Goal: Complete application form

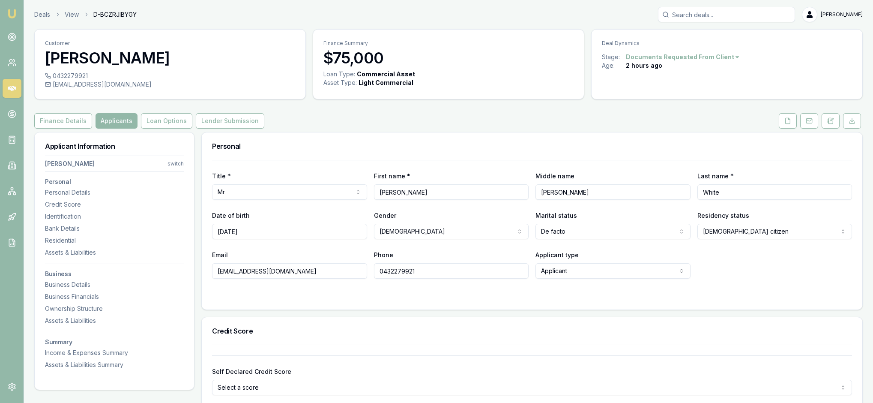
select select "DE_FACTO"
select select "SA"
select select "OPEN_LICENCE"
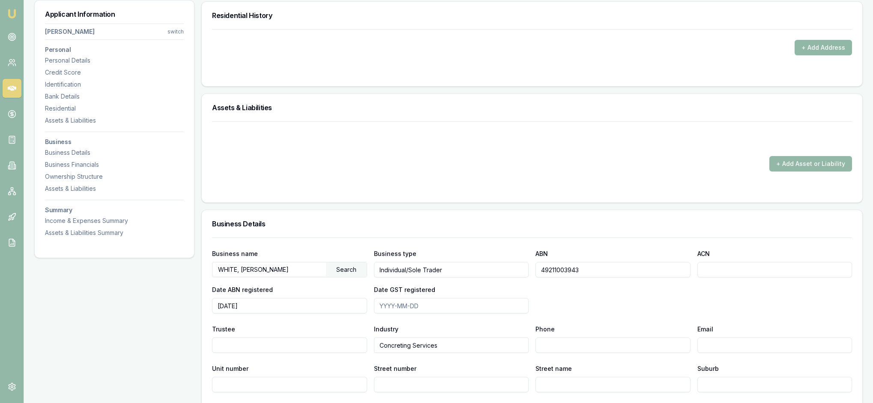
click at [808, 55] on button "+ Add Address" at bounding box center [823, 47] width 57 height 15
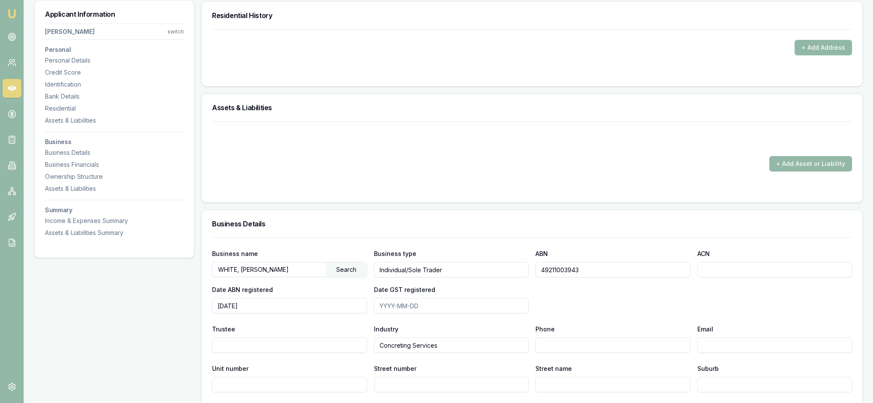
click at [822, 55] on button "+ Add Address" at bounding box center [823, 47] width 57 height 15
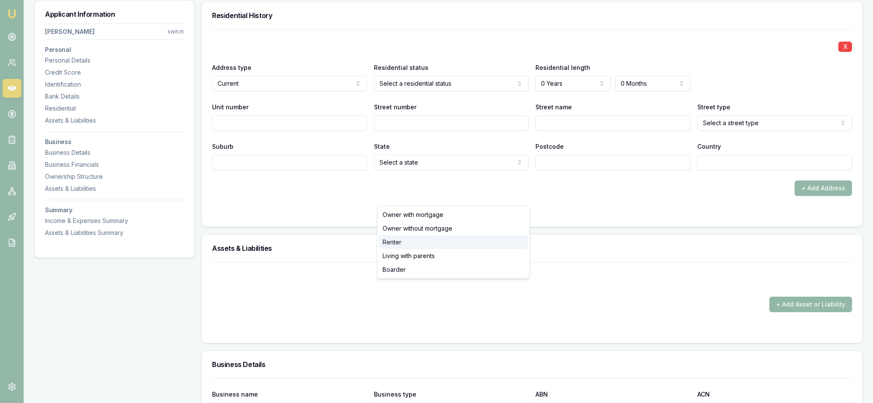
select select "RENTER"
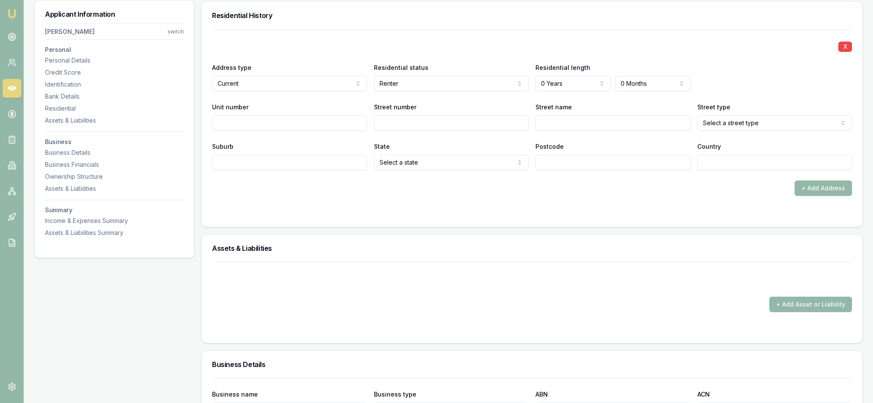
select select "2"
click at [248, 131] on input "Unit number" at bounding box center [289, 122] width 155 height 15
type input "14 Wattle"
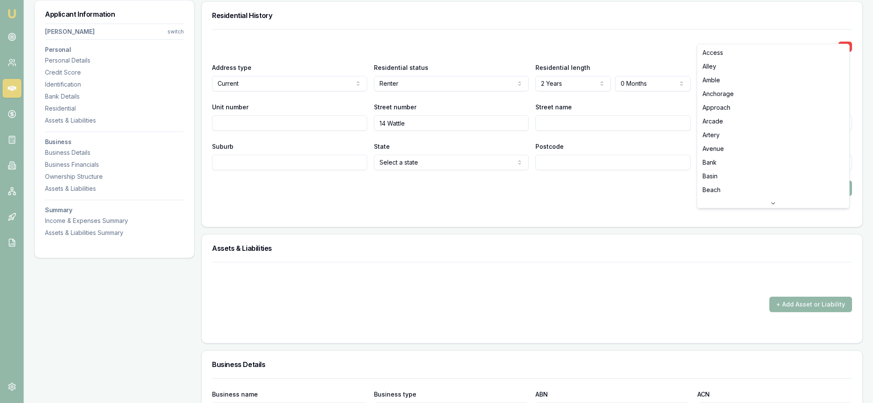
select select "Street"
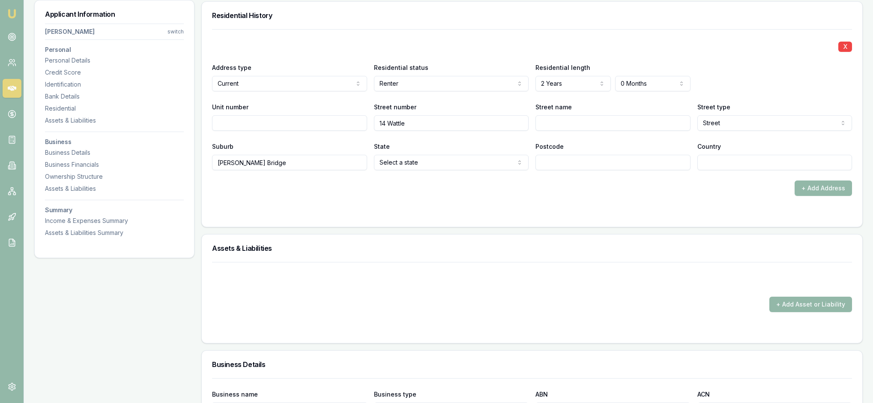
type input "[PERSON_NAME] Bridge"
select select "SA"
type input "5253"
type input "Australi"
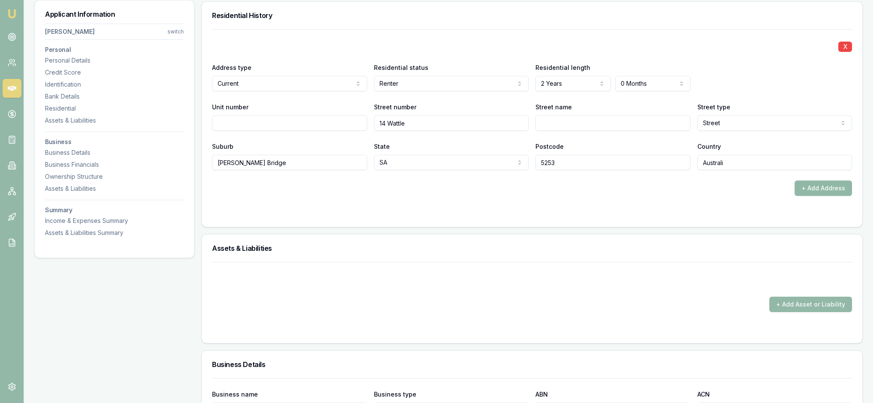
click at [816, 196] on button "+ Add Address" at bounding box center [823, 187] width 57 height 15
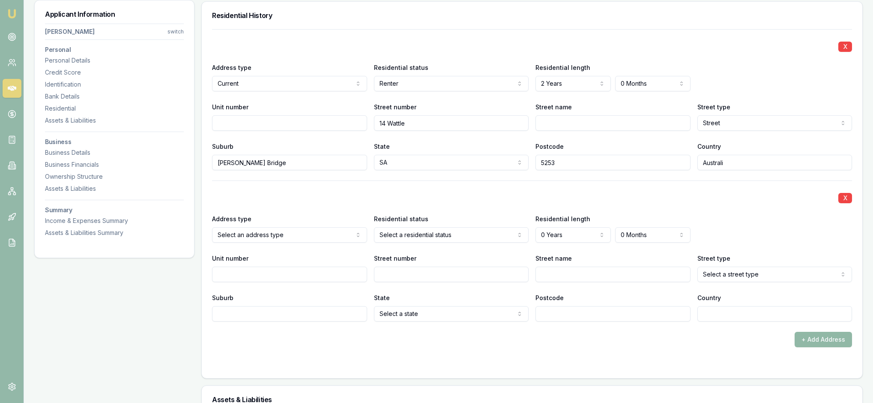
scroll to position [1031, 0]
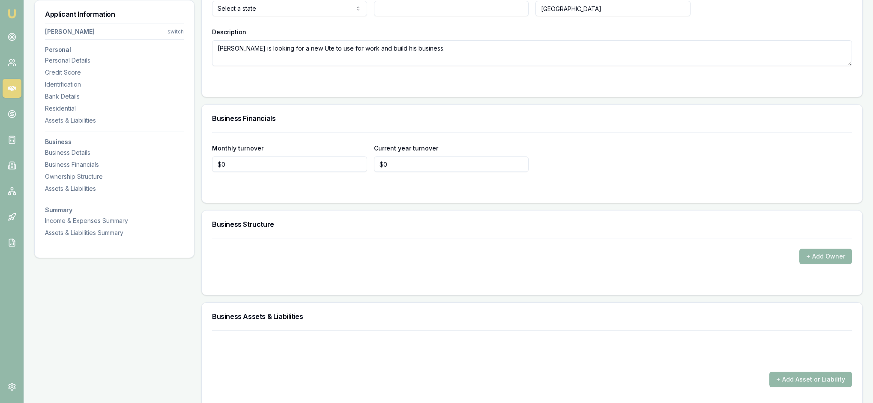
scroll to position [1538, 0]
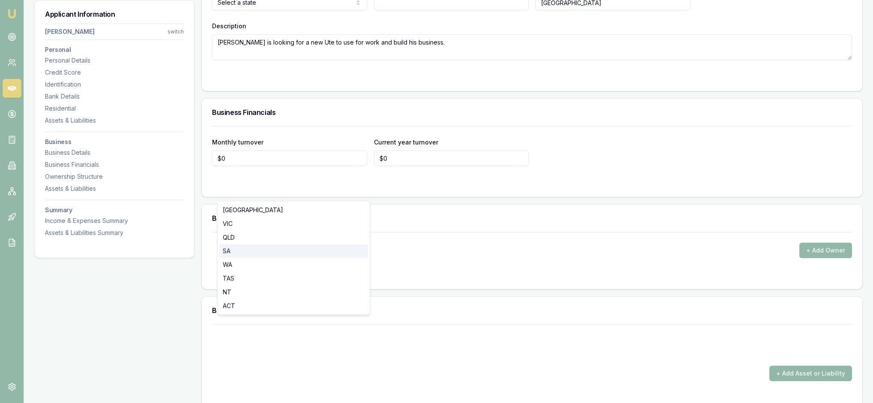
select select "SA"
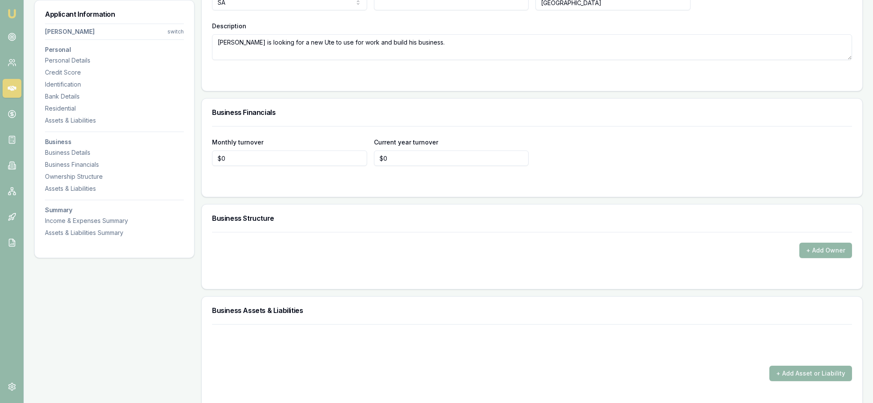
click at [309, 81] on div at bounding box center [532, 77] width 640 height 7
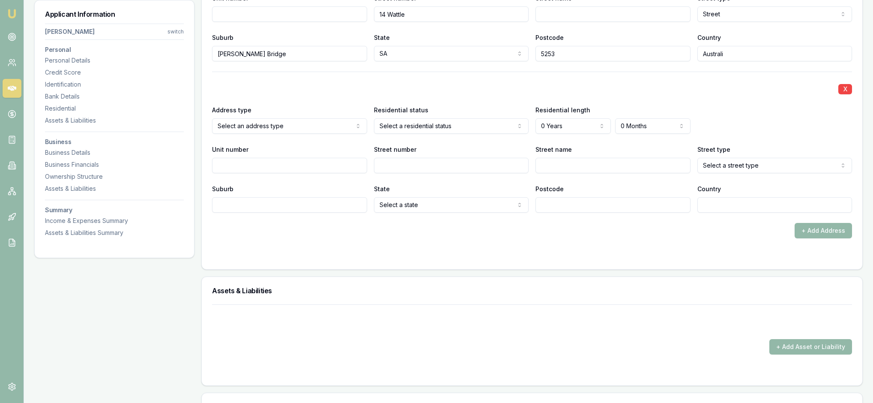
scroll to position [925, 0]
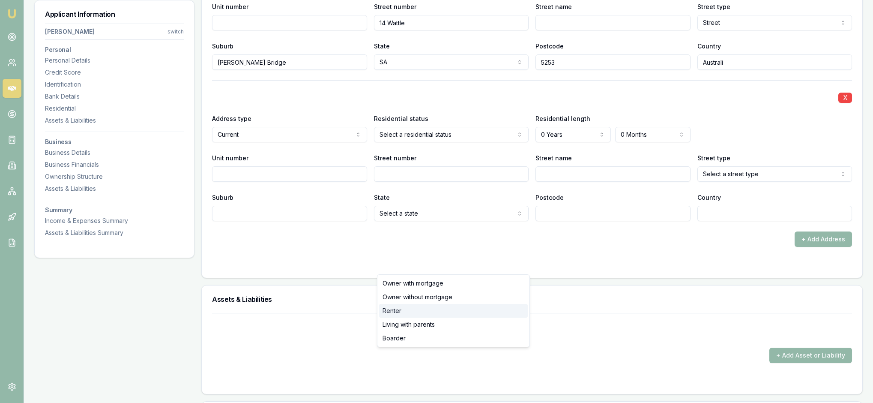
select select "RENTER"
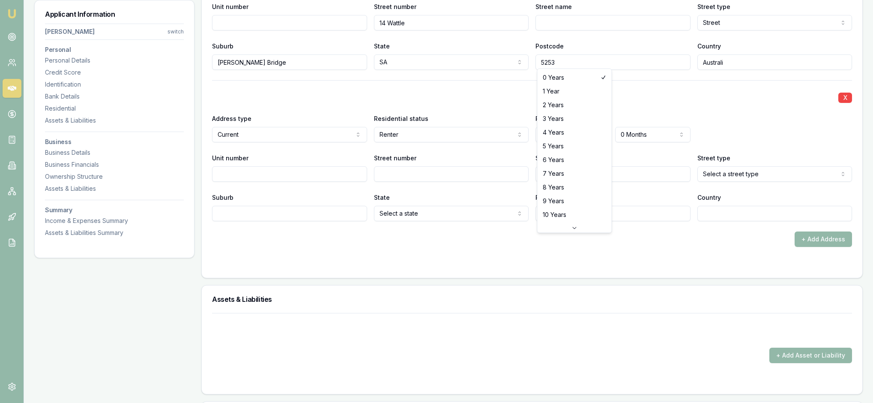
select select "3"
type input "4792"
type input "[GEOGRAPHIC_DATA]"
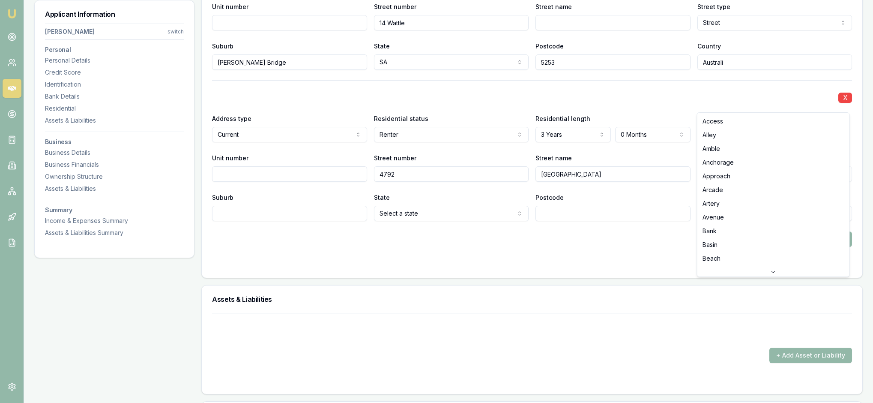
select select "Road"
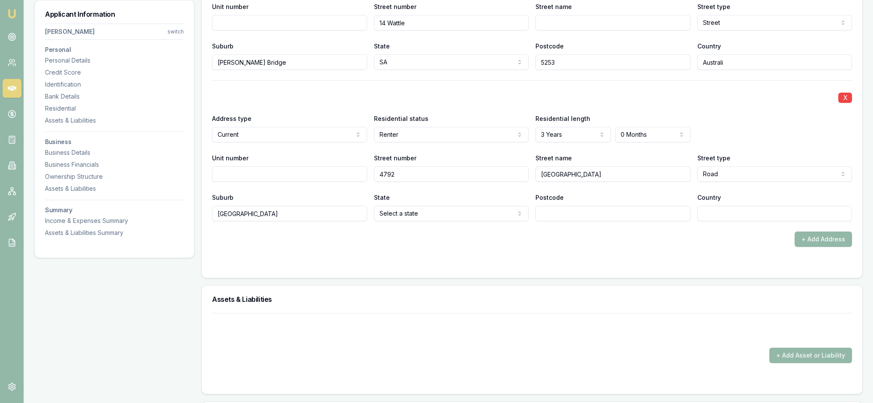
type input "[GEOGRAPHIC_DATA]"
select select "SA"
select select "3"
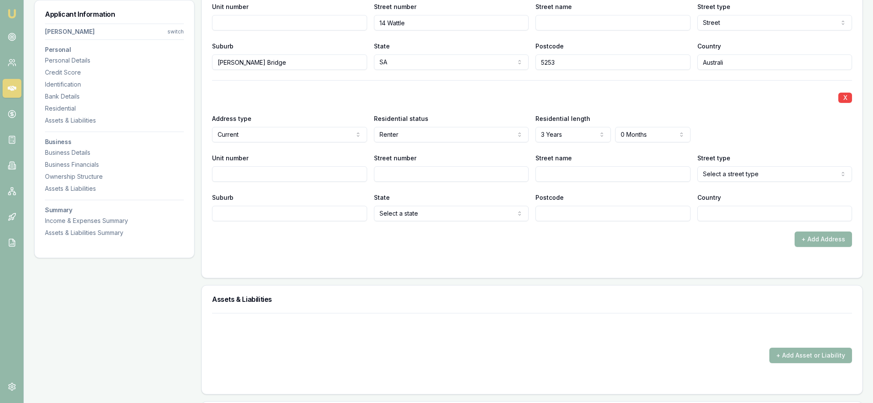
click at [412, 182] on input "Street number" at bounding box center [451, 173] width 155 height 15
type input "4792"
type input "Langhorne creek"
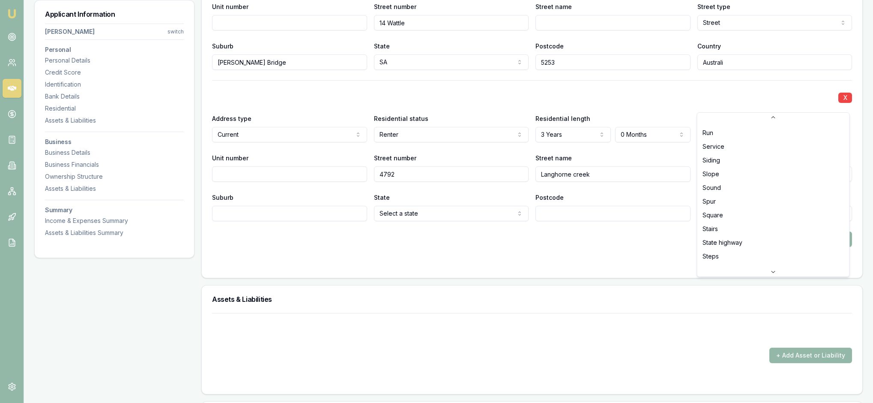
scroll to position [2191, 0]
select select "Road"
type input "[GEOGRAPHIC_DATA]"
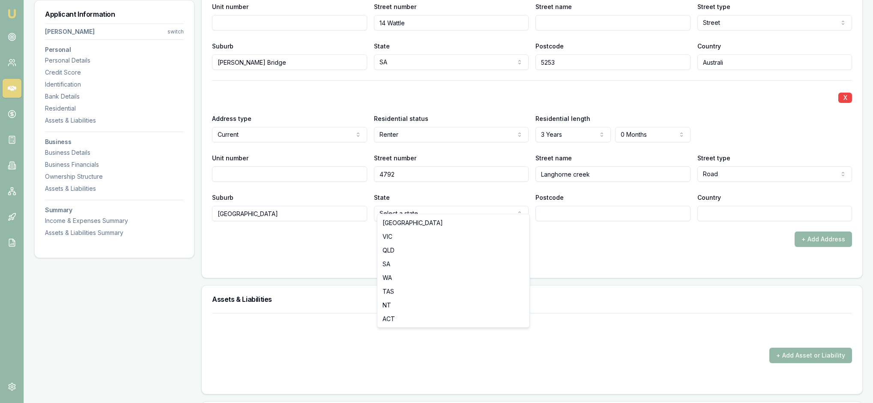
select select "SA"
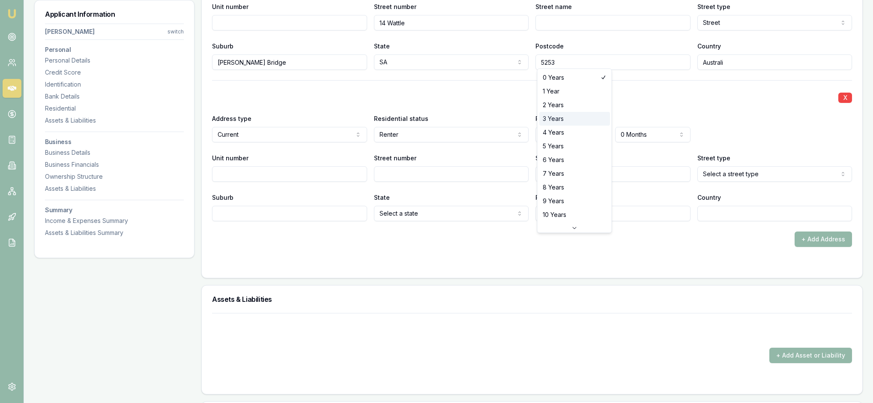
select select "3"
type input "5259"
type input "4792"
type input "[GEOGRAPHIC_DATA]"
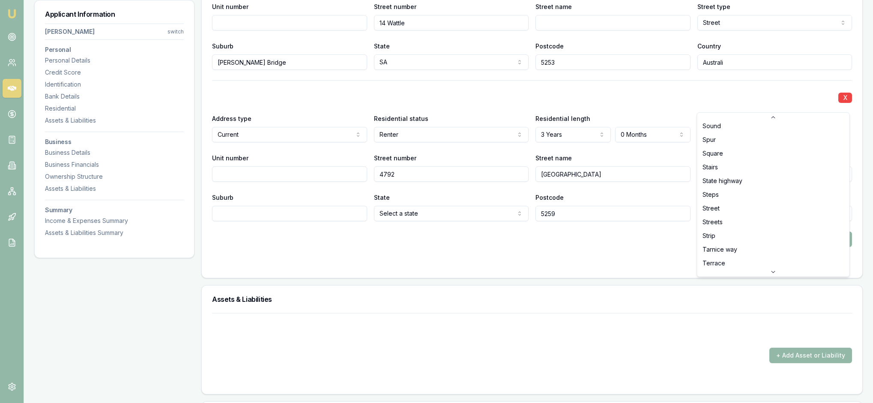
scroll to position [2253, 0]
select select "Road"
type input "Langhorne"
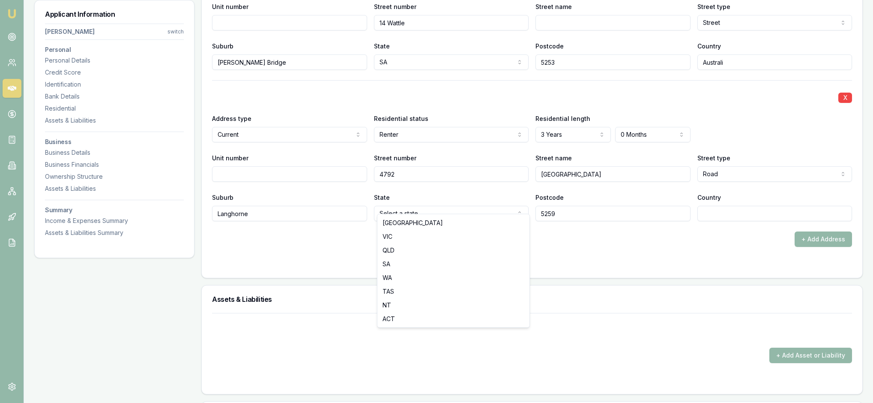
select select "SA"
click at [818, 247] on button "+ Add Address" at bounding box center [823, 238] width 57 height 15
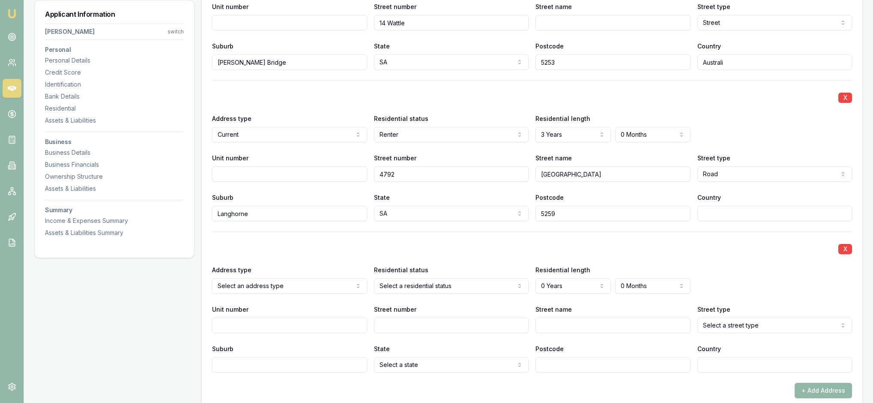
scroll to position [1200, 0]
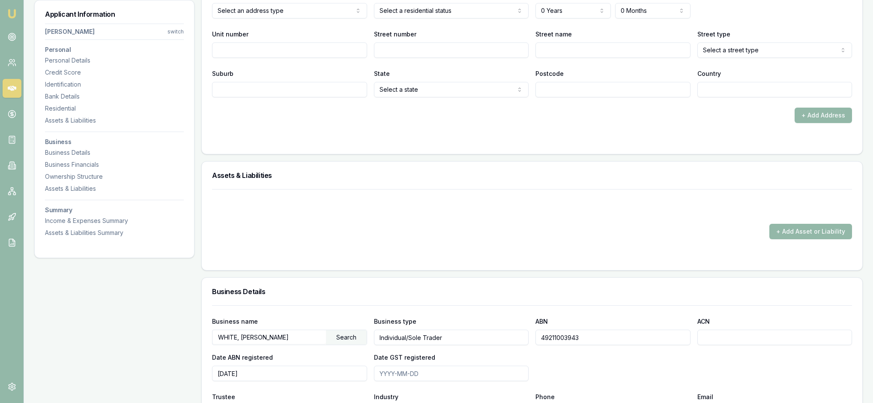
click at [767, 18] on div "Address type Select an address type Current Previous Residential status Select …" at bounding box center [532, 3] width 640 height 29
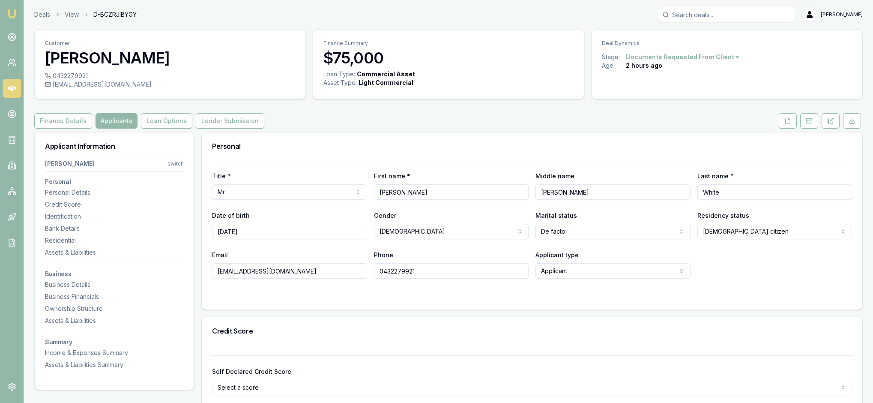
scroll to position [0, 0]
click at [606, 129] on div "Finance Details Applicants Loan Options Lender Submission" at bounding box center [448, 120] width 829 height 15
click at [785, 124] on icon at bounding box center [788, 120] width 7 height 7
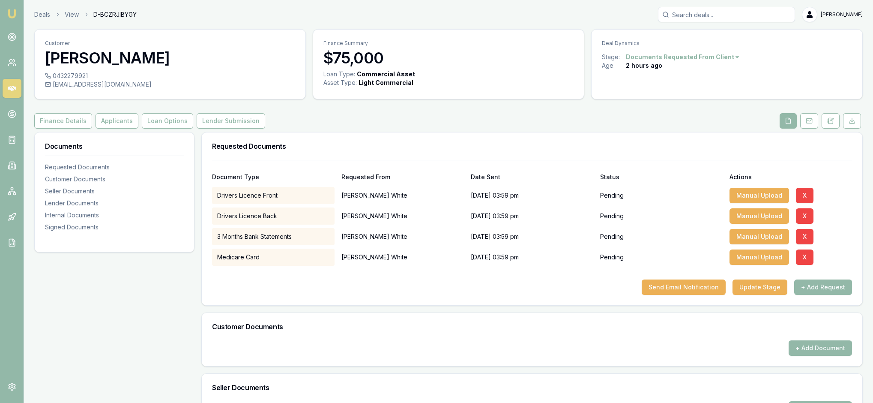
click at [790, 150] on h3 "Requested Documents" at bounding box center [532, 146] width 640 height 7
